Goal: Task Accomplishment & Management: Complete application form

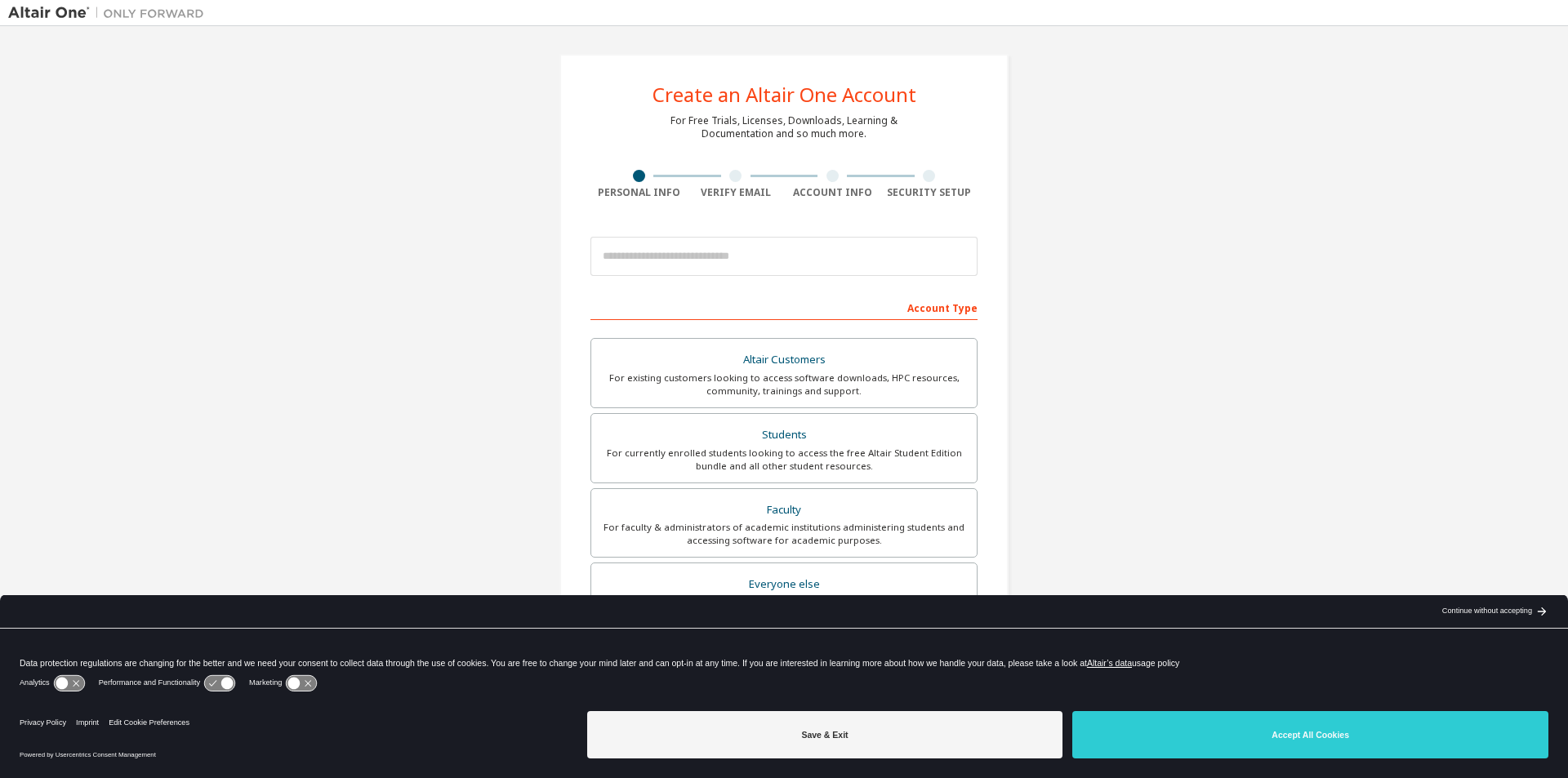
click at [216, 684] on icon at bounding box center [219, 683] width 30 height 16
click at [296, 690] on icon at bounding box center [302, 683] width 30 height 16
click at [293, 688] on icon at bounding box center [302, 683] width 30 height 16
click at [230, 684] on icon at bounding box center [226, 683] width 12 height 12
click at [228, 683] on icon at bounding box center [226, 683] width 12 height 12
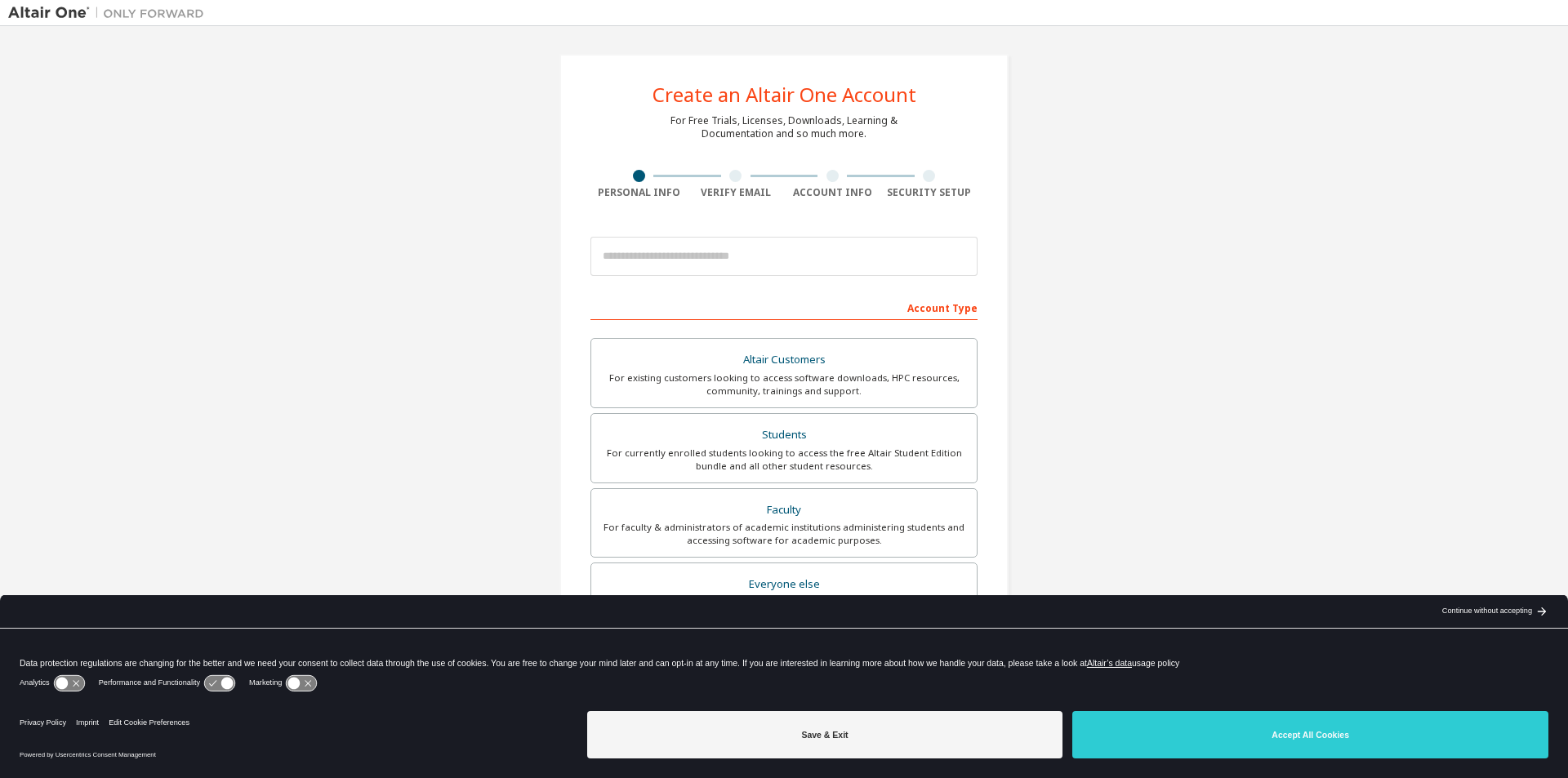
click at [228, 683] on icon at bounding box center [226, 683] width 12 height 12
click at [227, 683] on icon at bounding box center [226, 683] width 12 height 12
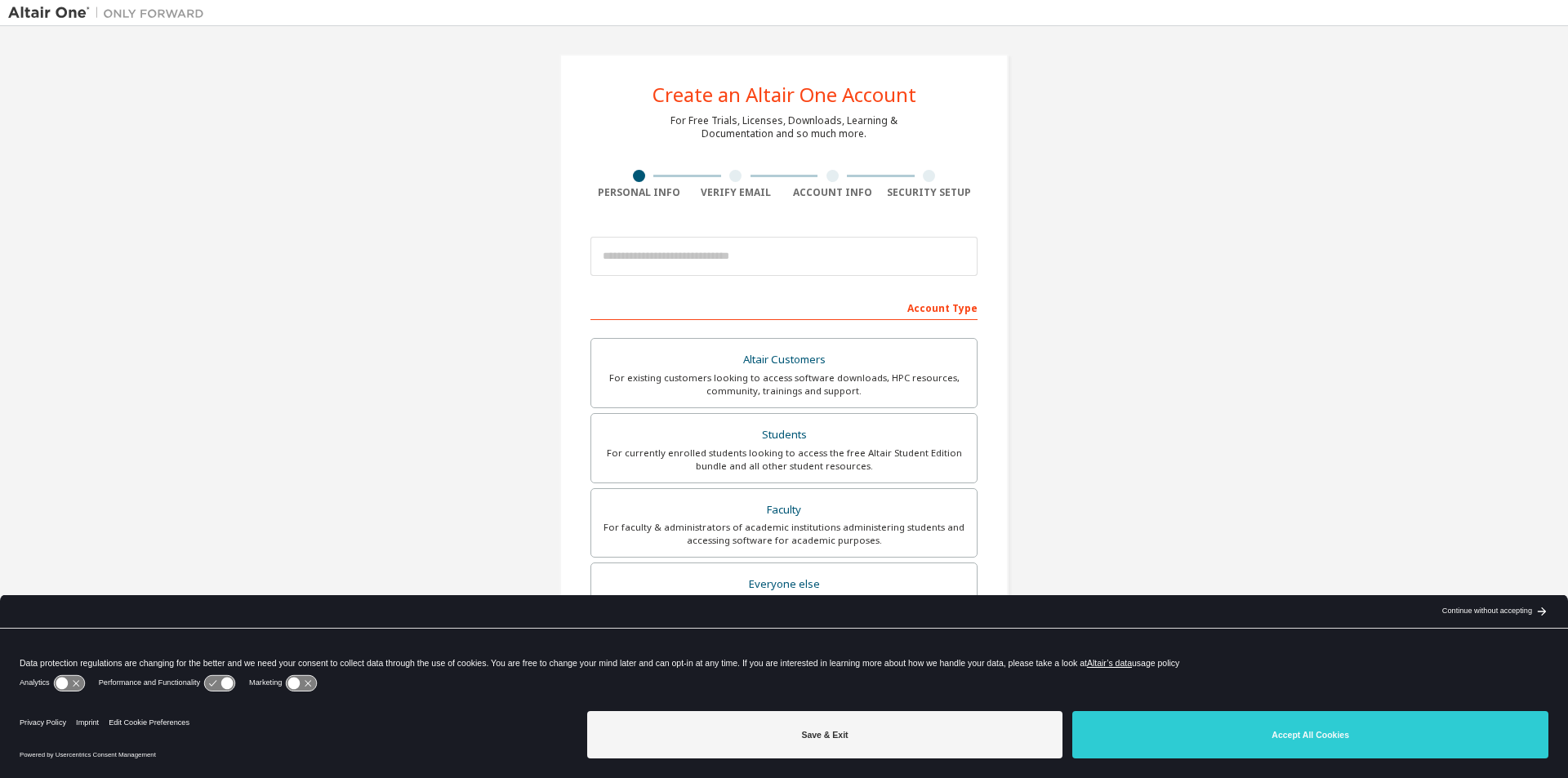
click at [226, 683] on icon at bounding box center [226, 683] width 12 height 12
click at [226, 683] on icon at bounding box center [226, 683] width 12 height 12
click at [225, 682] on icon at bounding box center [226, 683] width 12 height 12
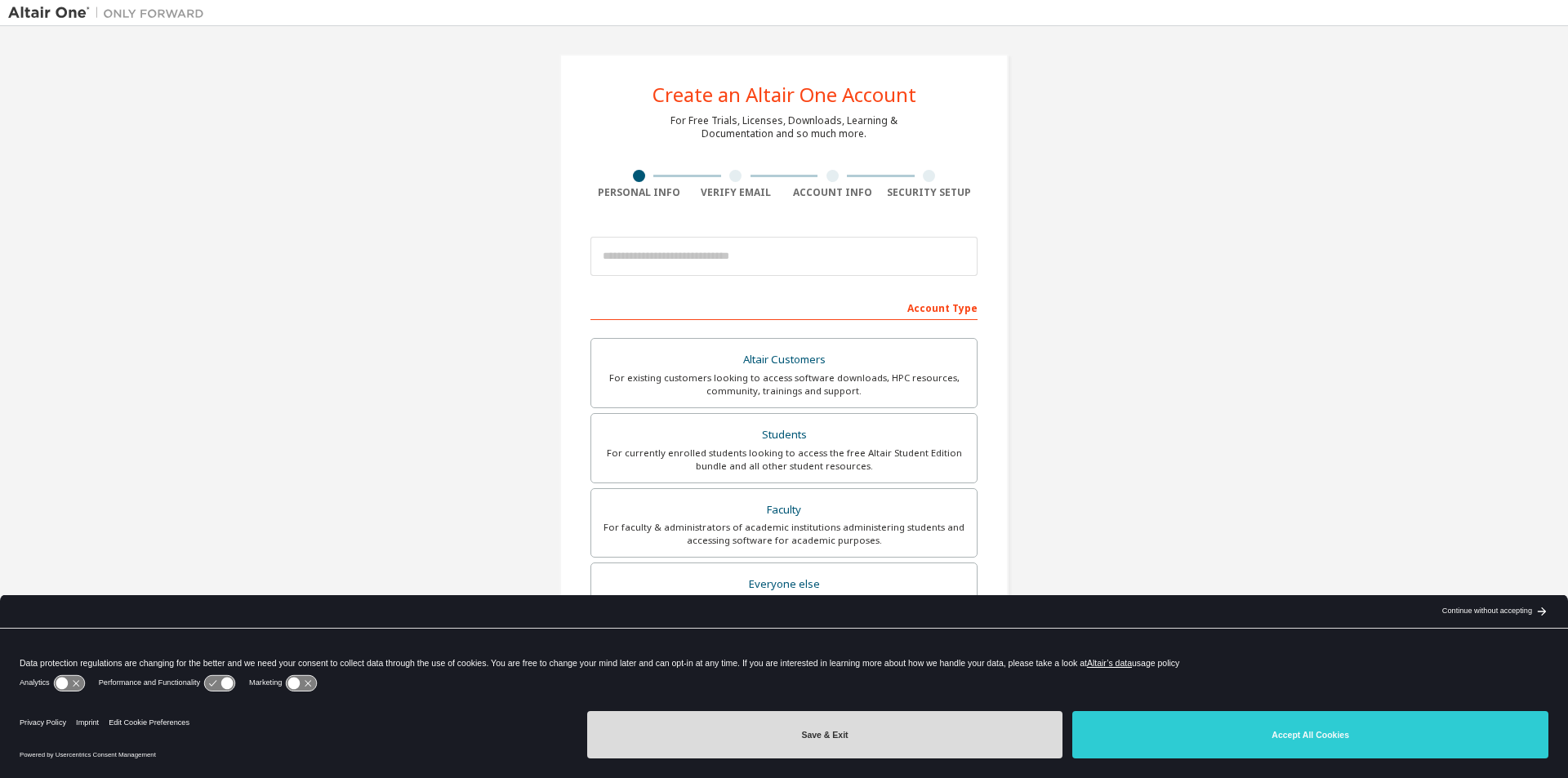
click at [806, 734] on button "Save & Exit" at bounding box center [824, 735] width 476 height 48
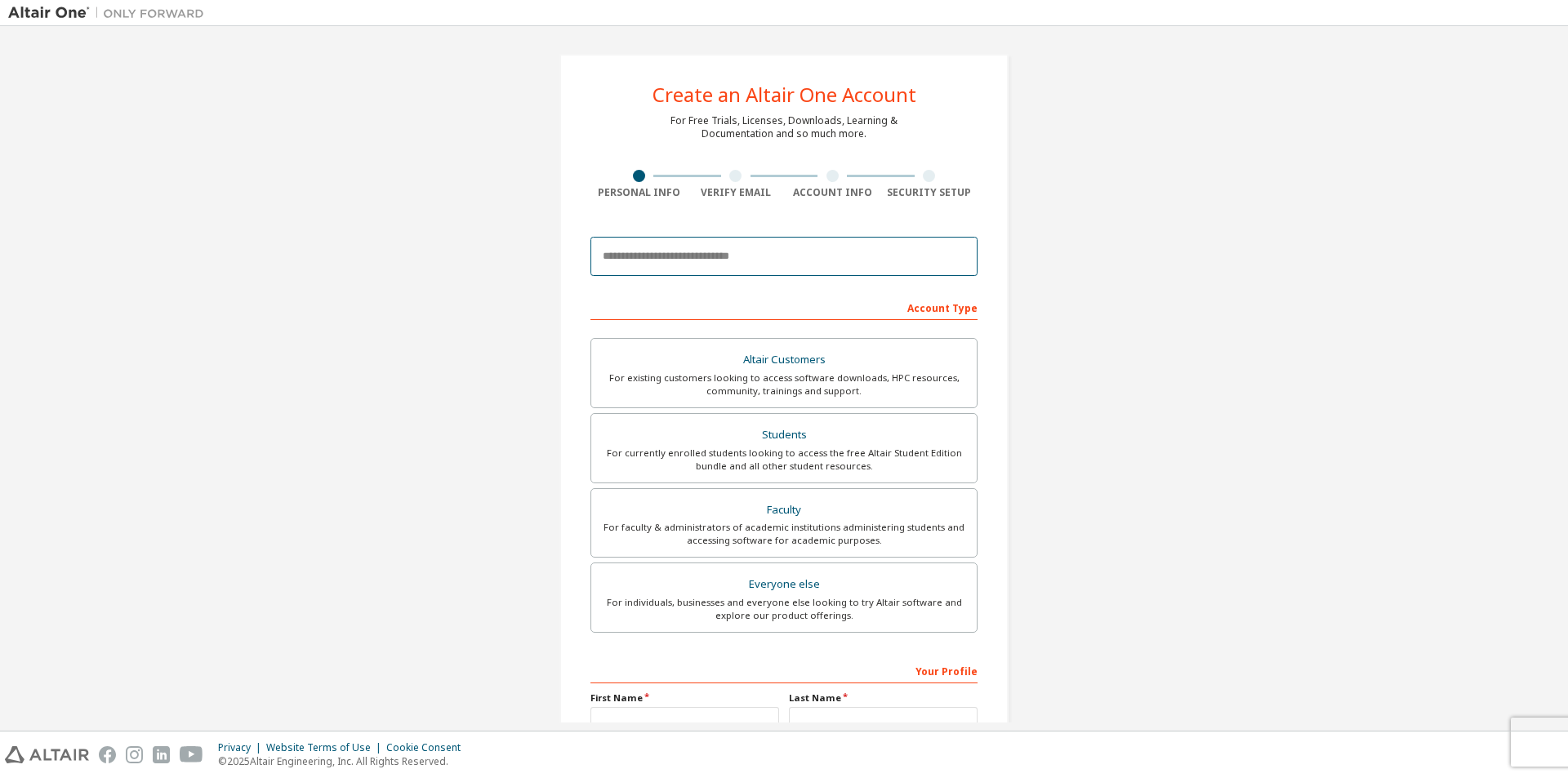
click at [748, 259] on input "email" at bounding box center [784, 256] width 387 height 39
type input "*"
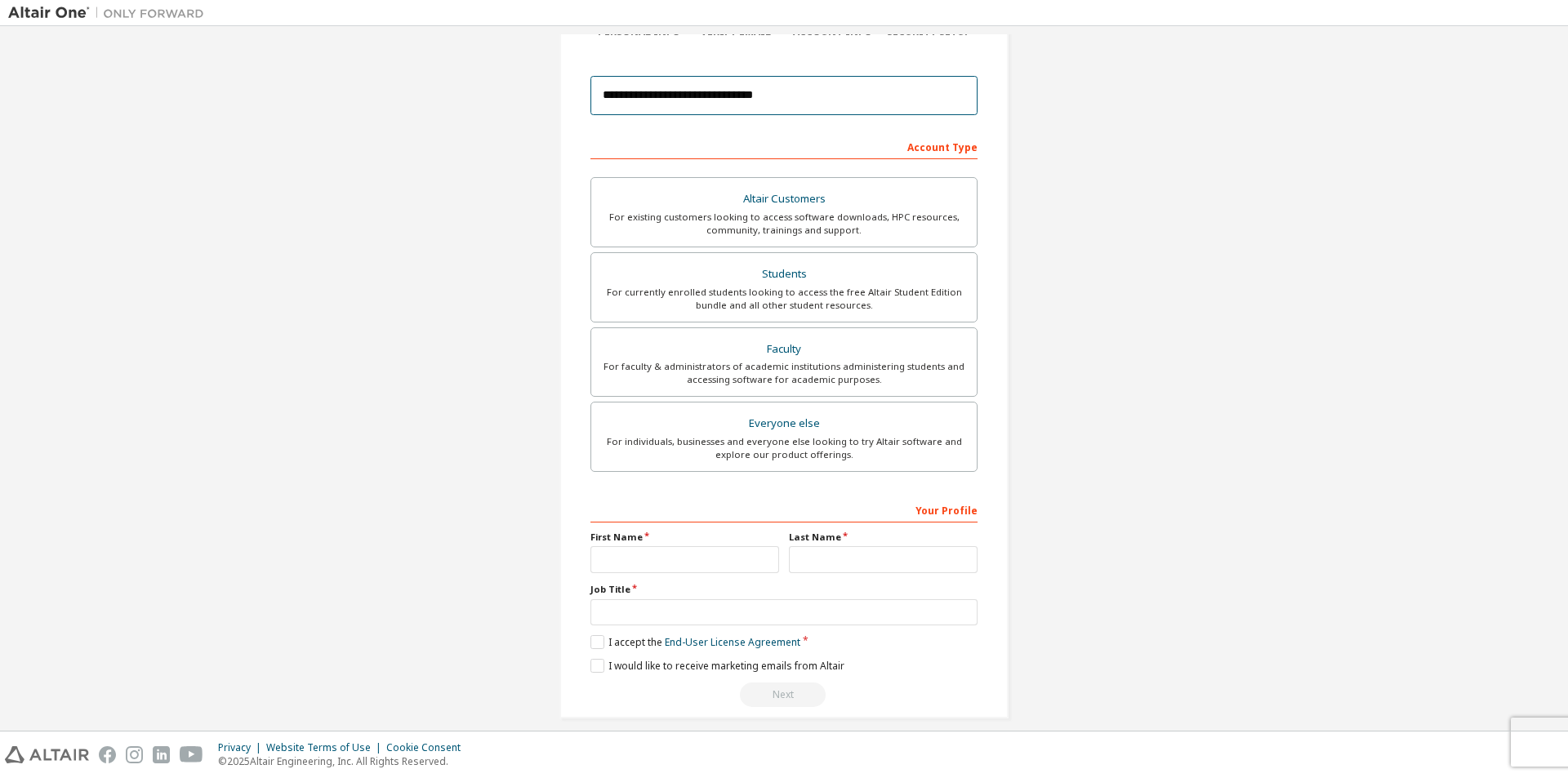
scroll to position [176, 0]
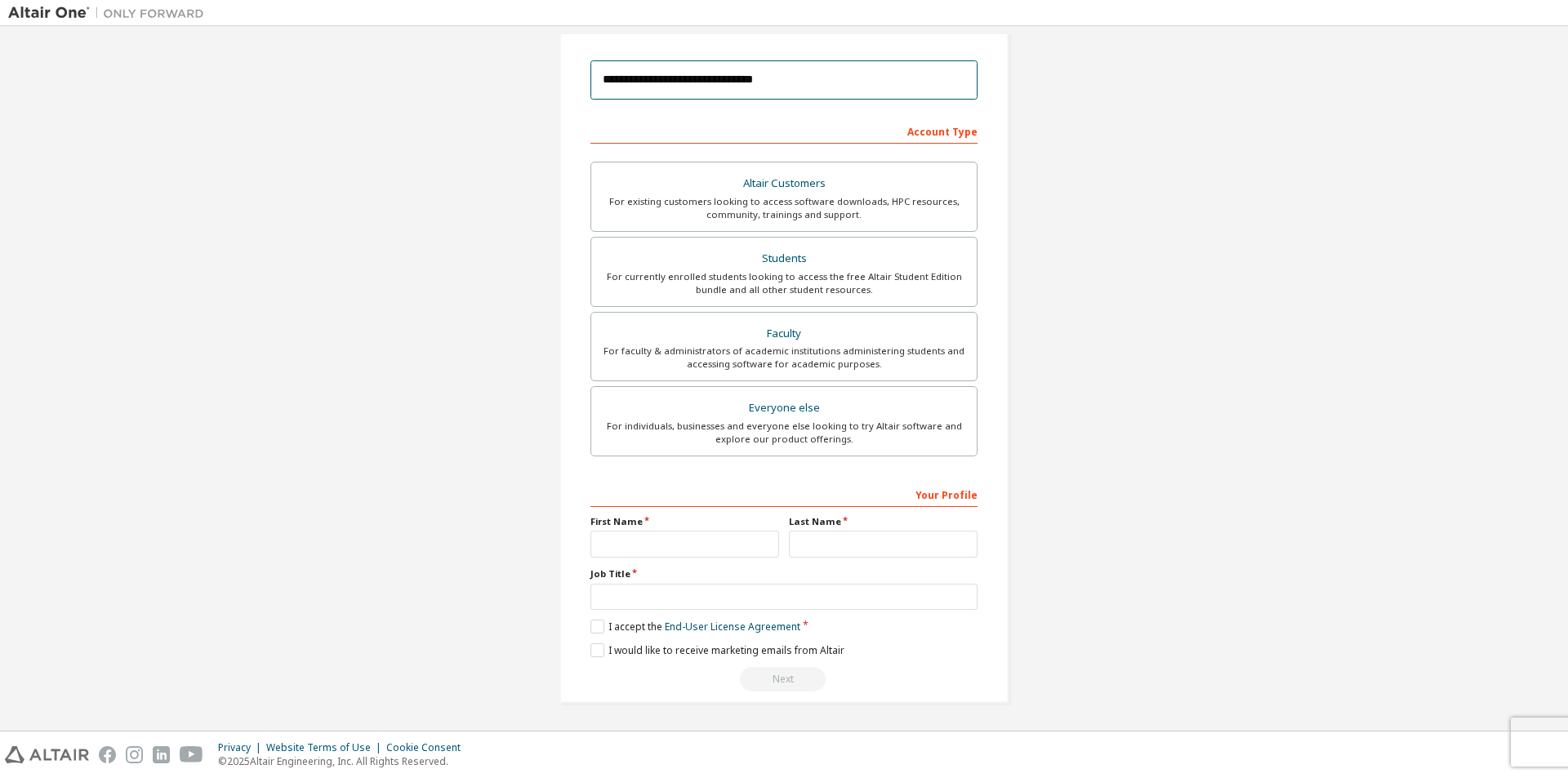
type input "**********"
click at [691, 544] on input "text" at bounding box center [685, 543] width 189 height 27
type input "******"
type input "*******"
type input "*"
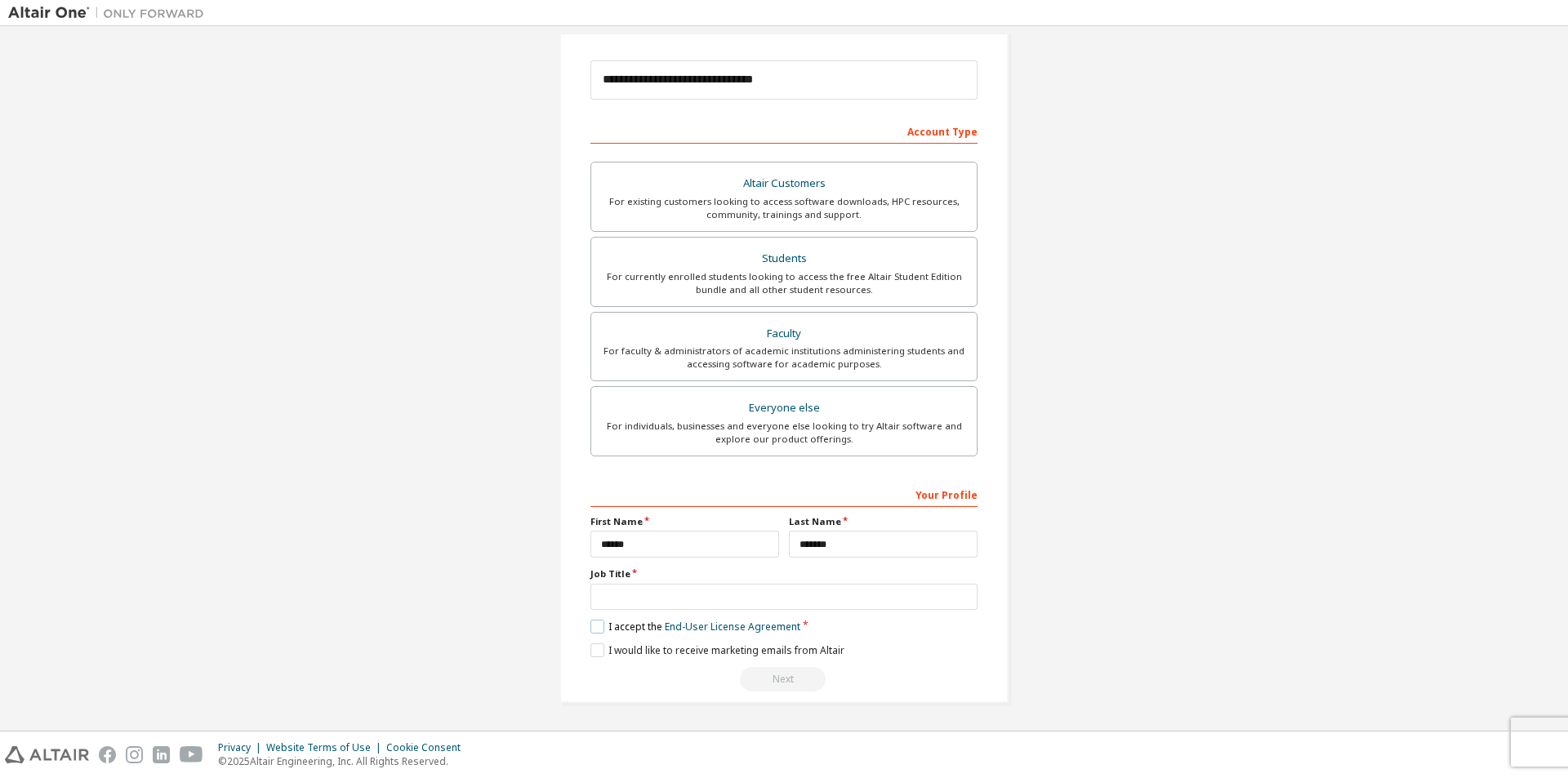
click at [601, 623] on label "I accept the End-User License Agreement" at bounding box center [695, 626] width 210 height 14
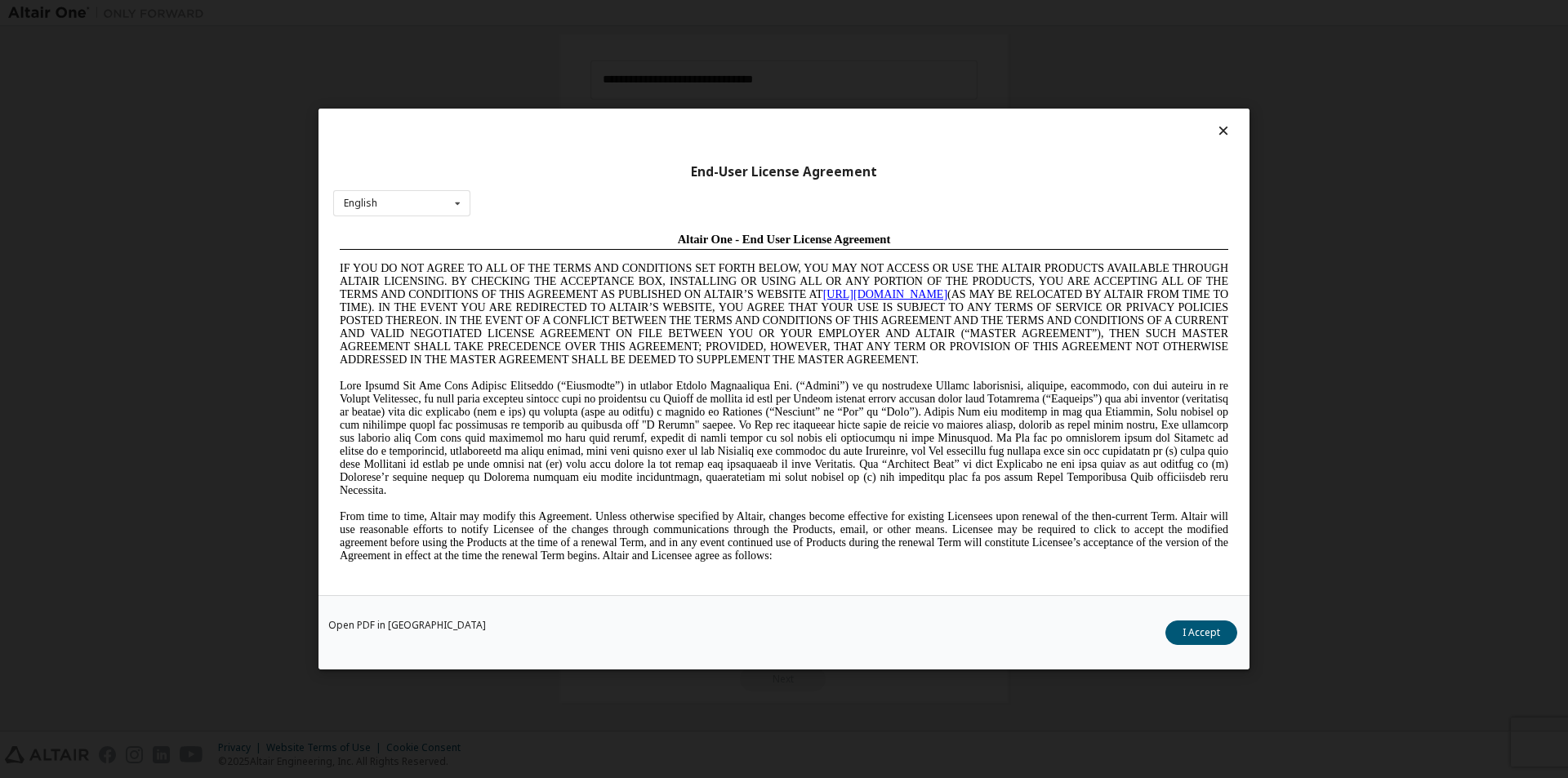
scroll to position [0, 0]
click at [1190, 630] on button "I Accept" at bounding box center [1201, 632] width 72 height 25
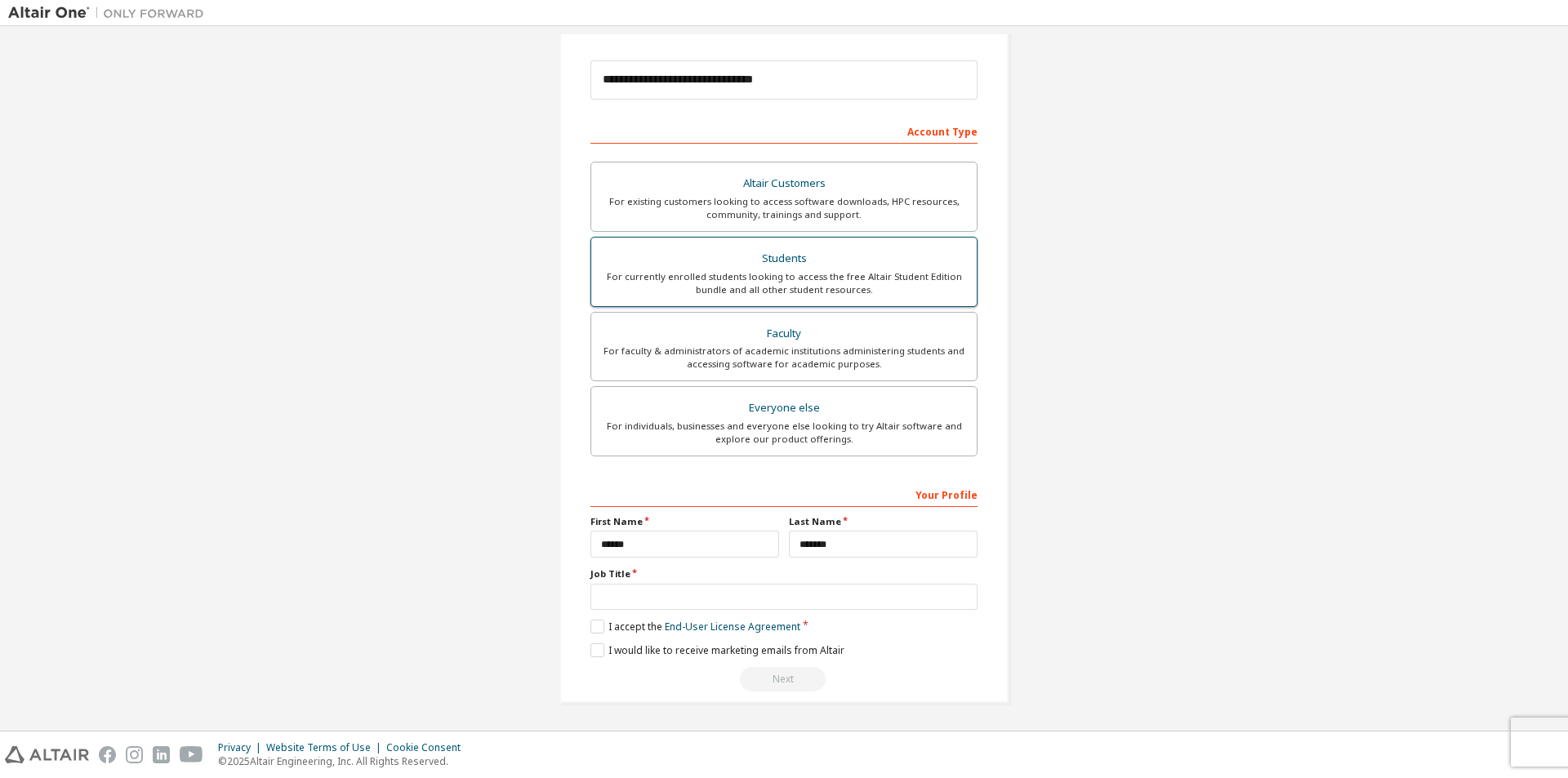
click at [745, 279] on div "For currently enrolled students looking to access the free Altair Student Editi…" at bounding box center [783, 283] width 366 height 26
click at [594, 626] on label "I accept the Academic End-User License Agreement" at bounding box center [718, 626] width 256 height 14
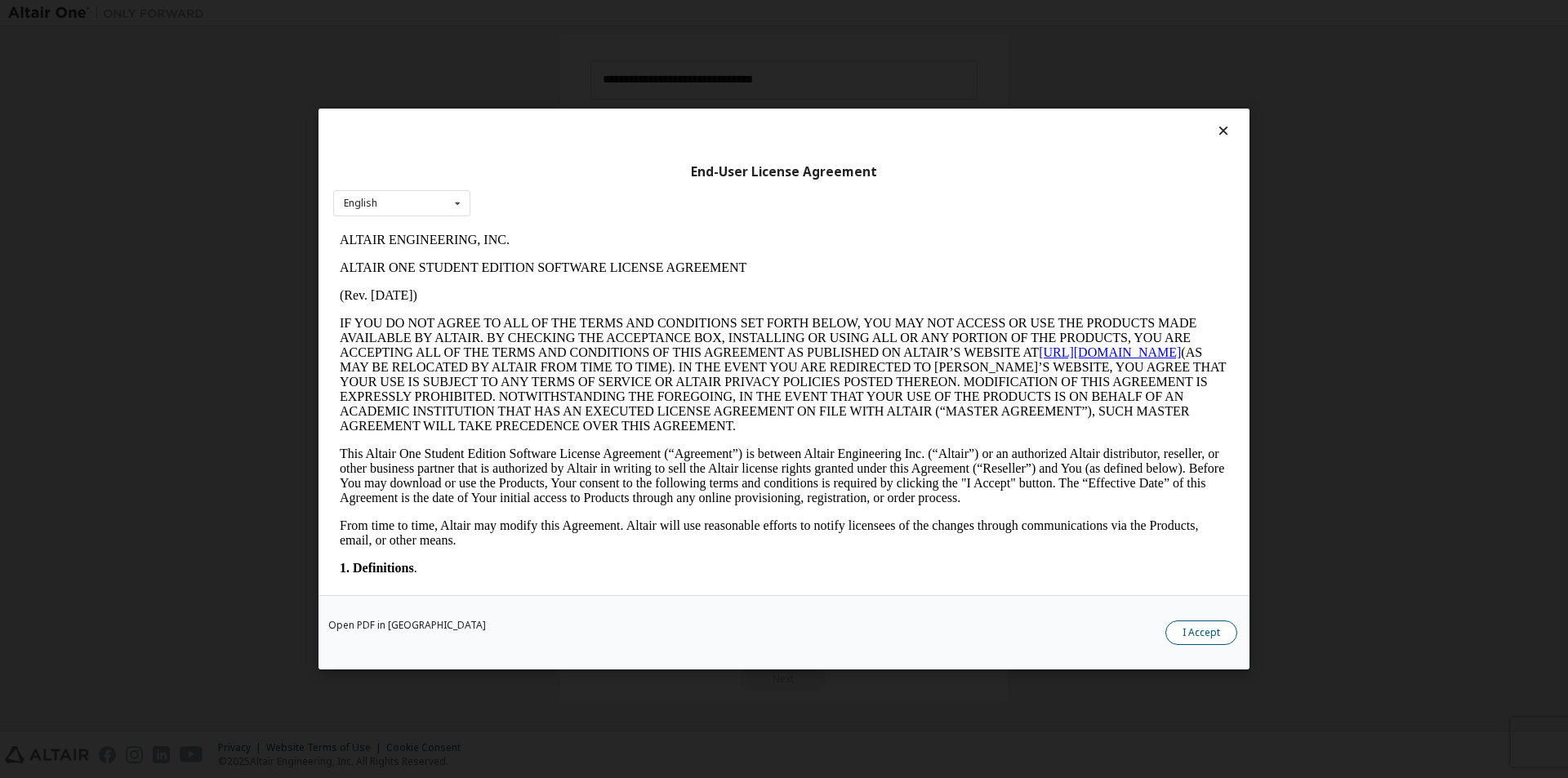
click at [1186, 630] on button "I Accept" at bounding box center [1201, 632] width 72 height 25
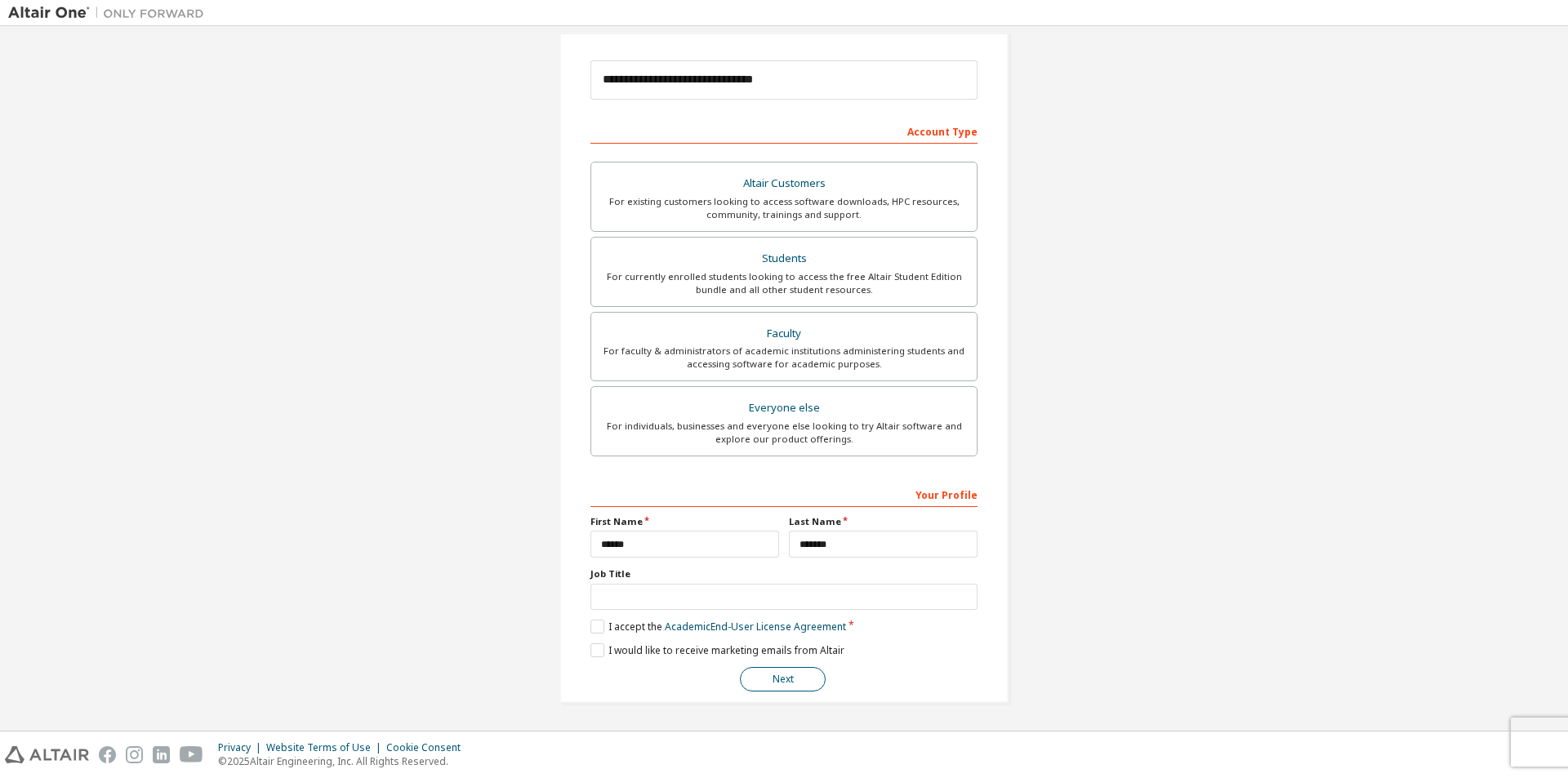
drag, startPoint x: 766, startPoint y: 685, endPoint x: 788, endPoint y: 668, distance: 27.8
click at [772, 681] on button "Next" at bounding box center [783, 679] width 86 height 25
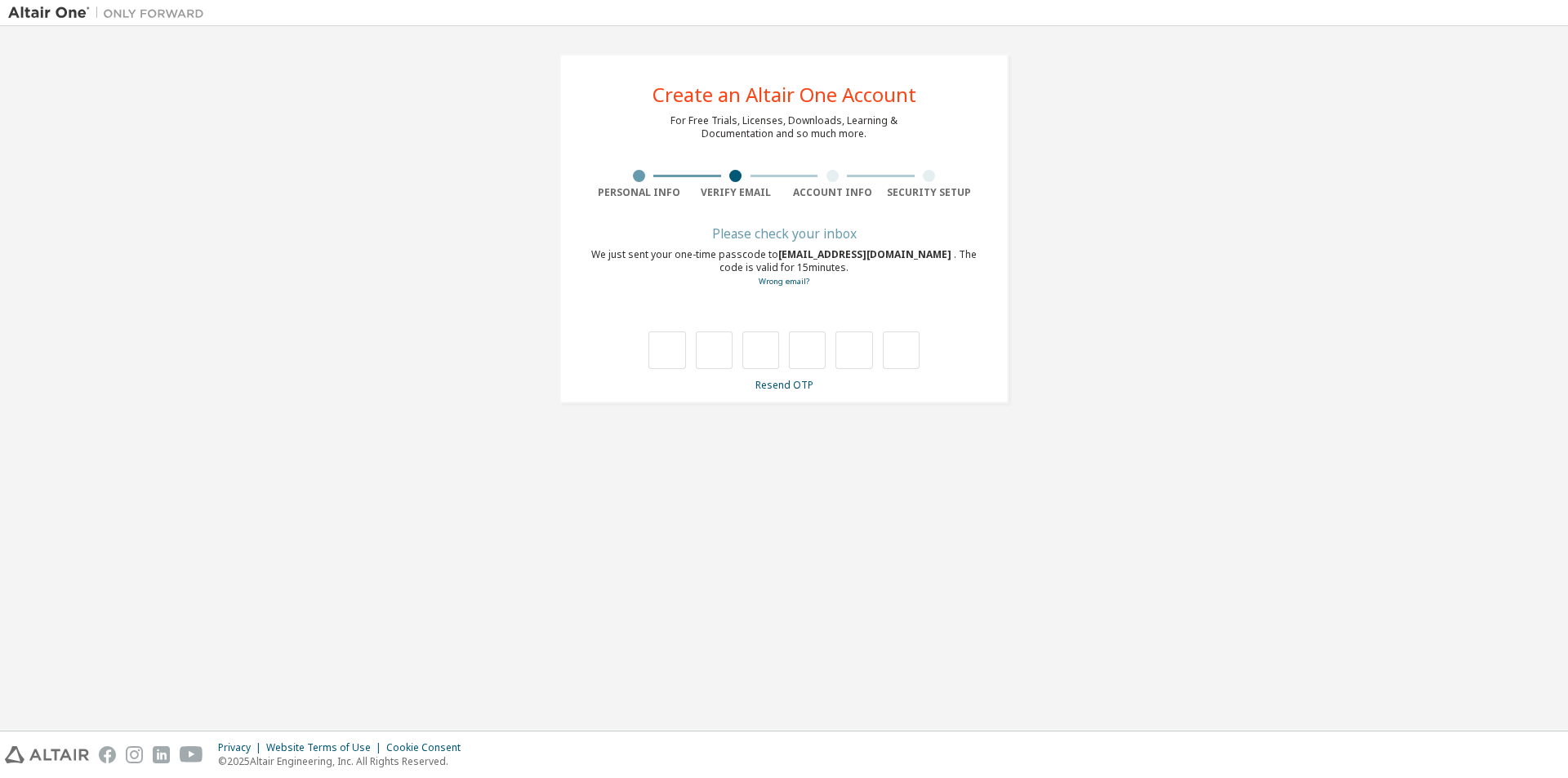
type input "*"
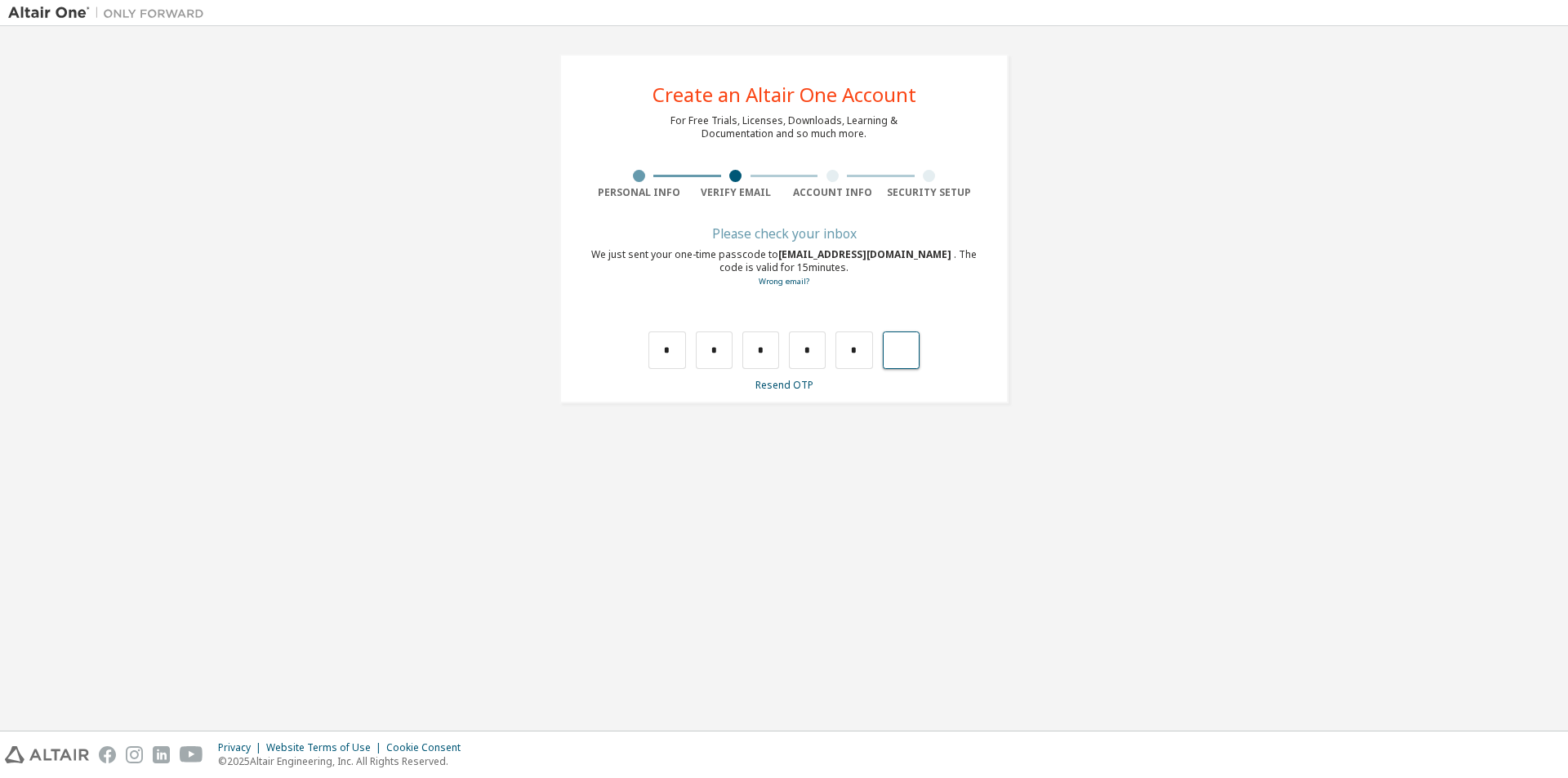
type input "*"
